Goal: Information Seeking & Learning: Learn about a topic

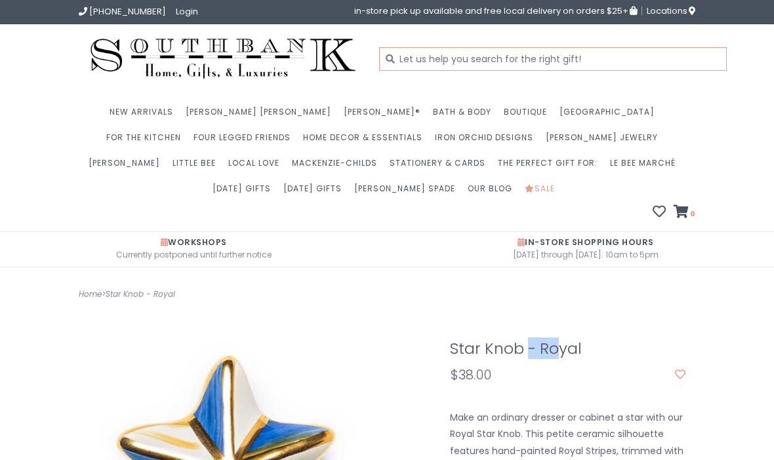
click at [451, 66] on input "text" at bounding box center [553, 59] width 348 height 24
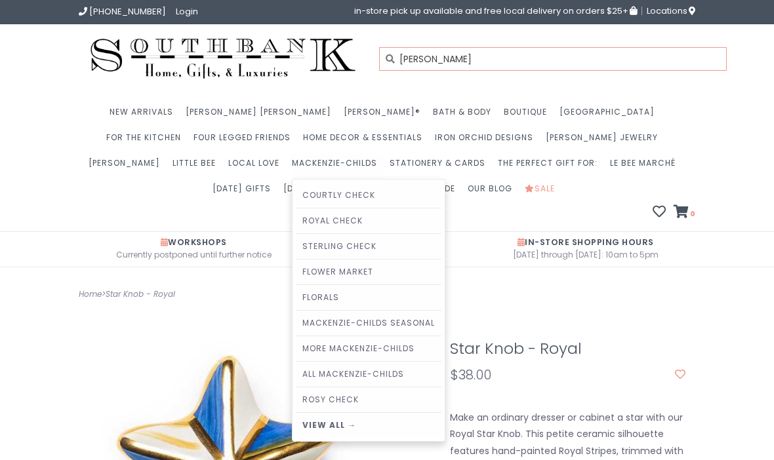
type input "[PERSON_NAME]"
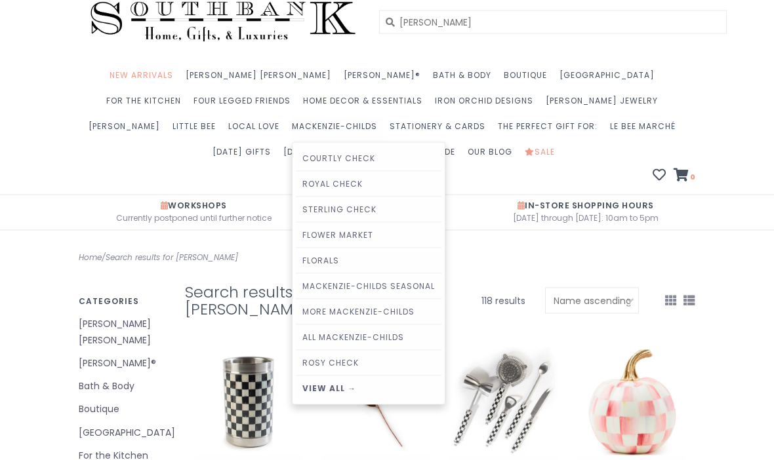
scroll to position [37, 0]
click at [449, 31] on input "[PERSON_NAME]" at bounding box center [553, 22] width 348 height 24
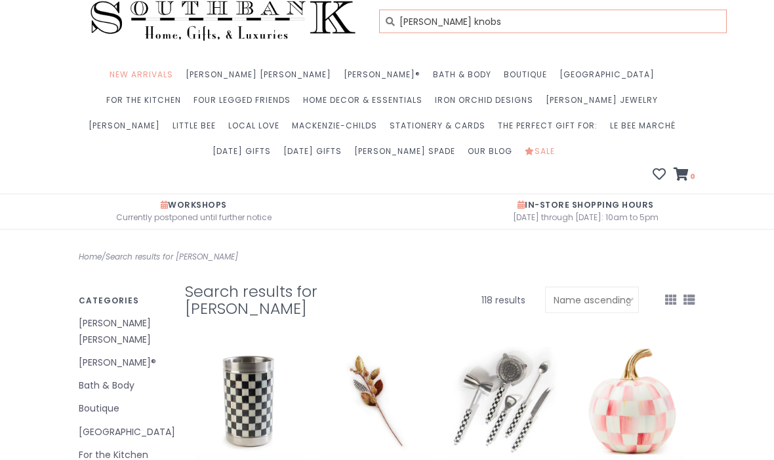
type input "[PERSON_NAME] knobs"
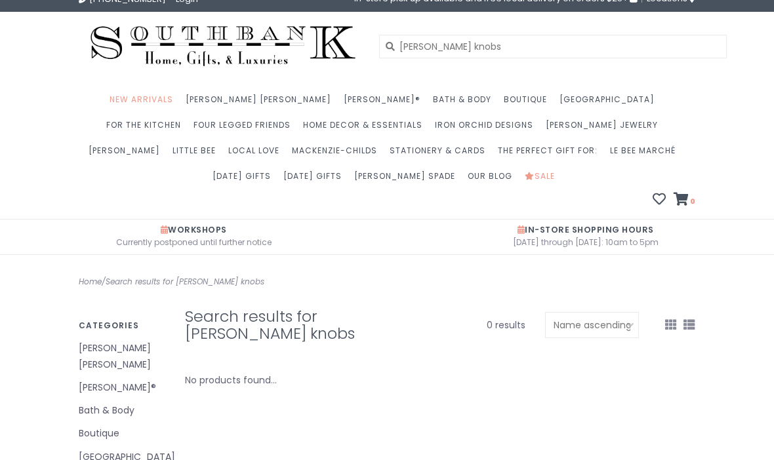
scroll to position [13, 0]
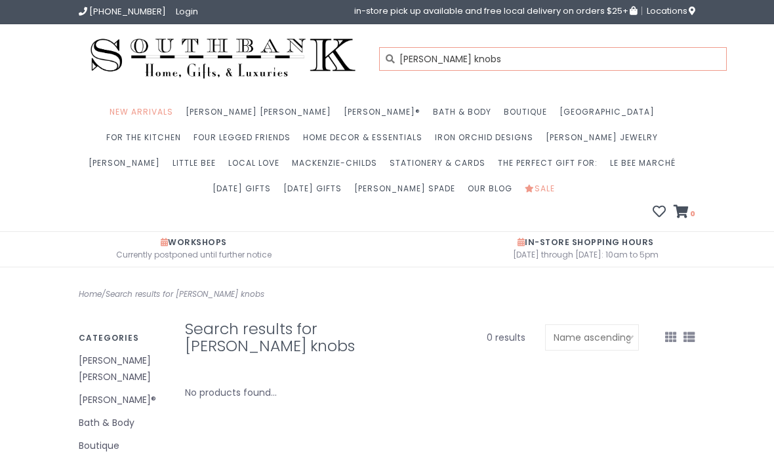
click at [543, 60] on input "Mackenzie childs knobs" at bounding box center [553, 59] width 348 height 24
type input "Mackenzie childs drawer pulls"
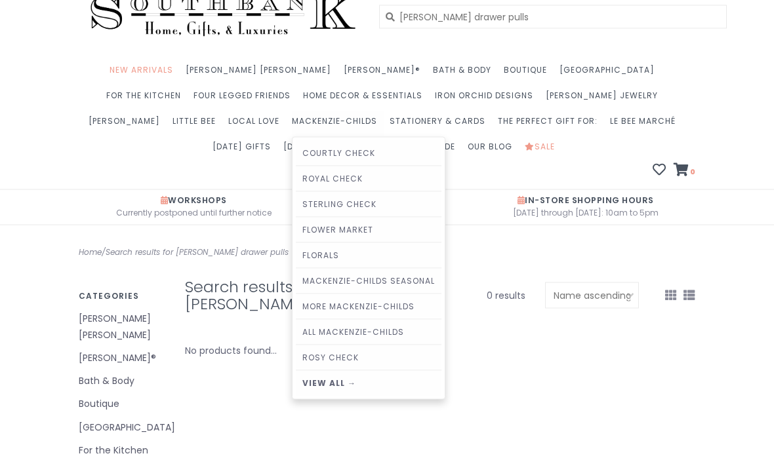
scroll to position [44, 0]
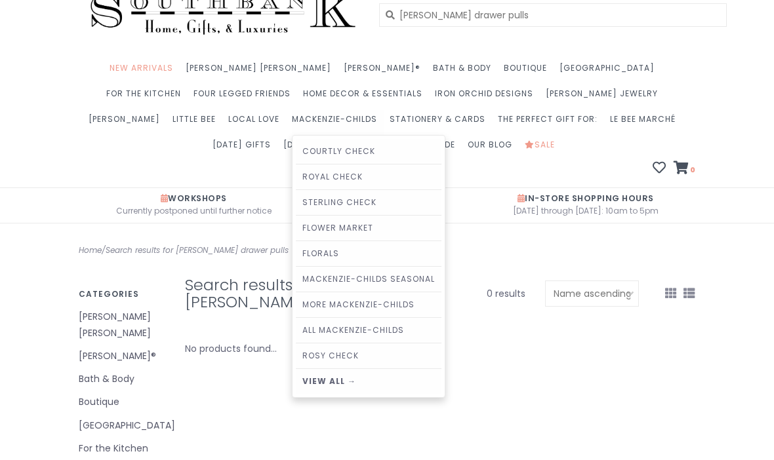
click at [296, 391] on link "View all →" at bounding box center [369, 381] width 146 height 25
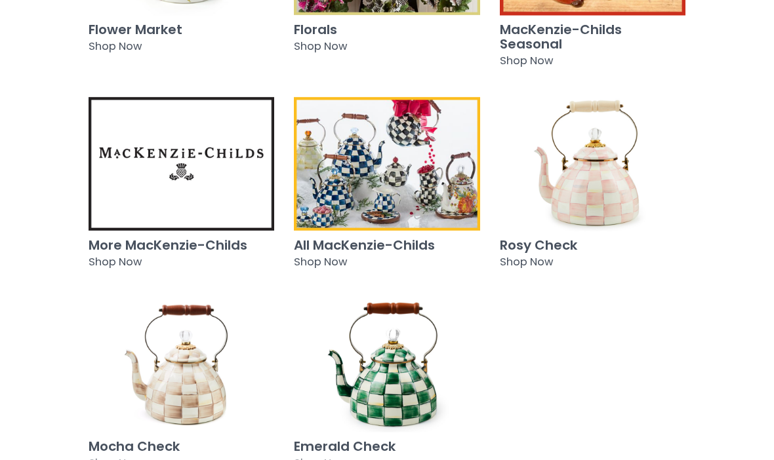
scroll to position [666, 0]
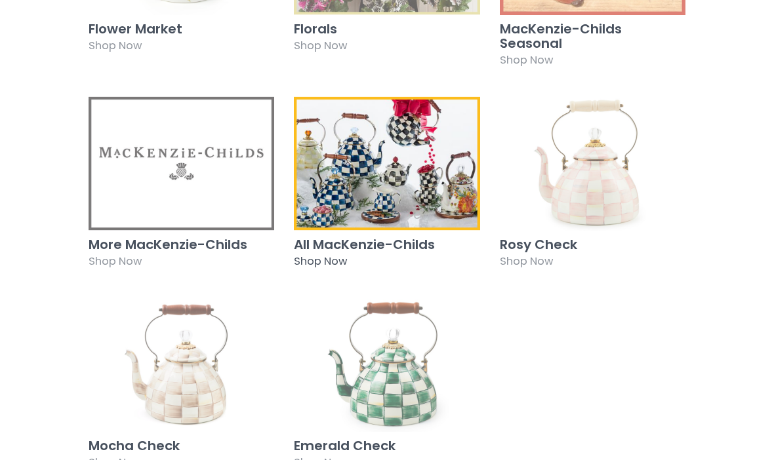
click at [343, 254] on span "Shop Now" at bounding box center [320, 261] width 53 height 15
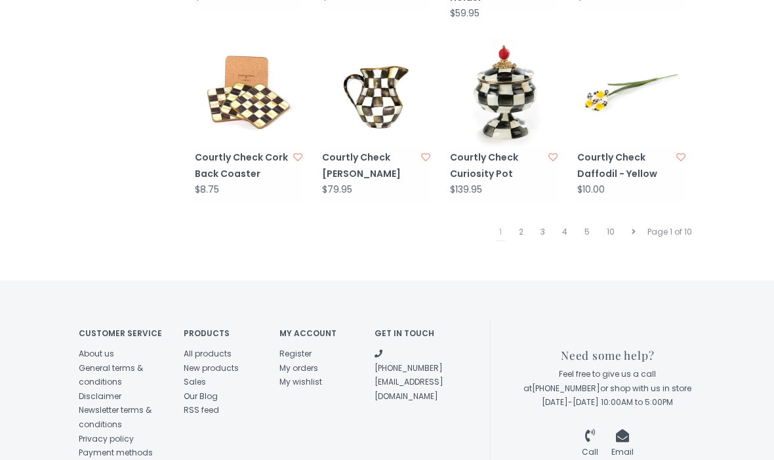
scroll to position [1289, 0]
click at [527, 224] on link "2" at bounding box center [521, 231] width 11 height 17
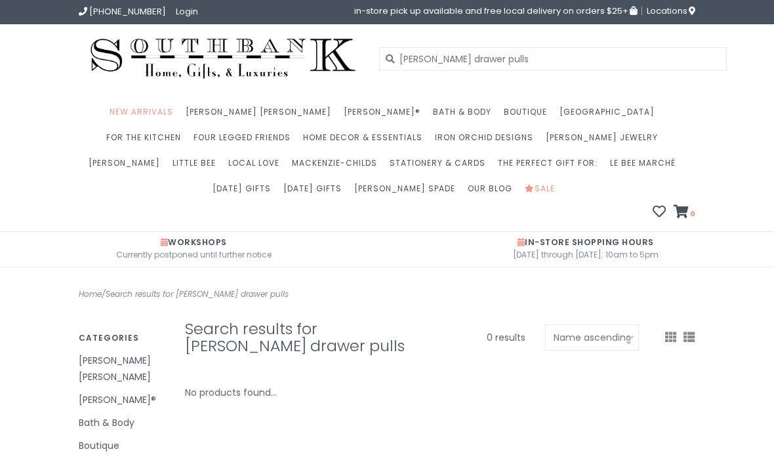
scroll to position [90, 0]
